Goal: Task Accomplishment & Management: Manage account settings

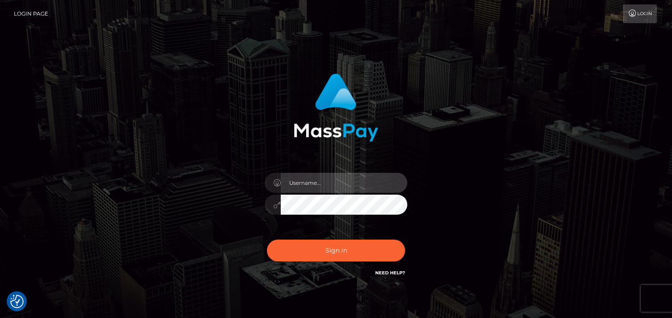
click at [302, 186] on input "text" at bounding box center [344, 183] width 127 height 20
type input "malcolm abdilla castillo"
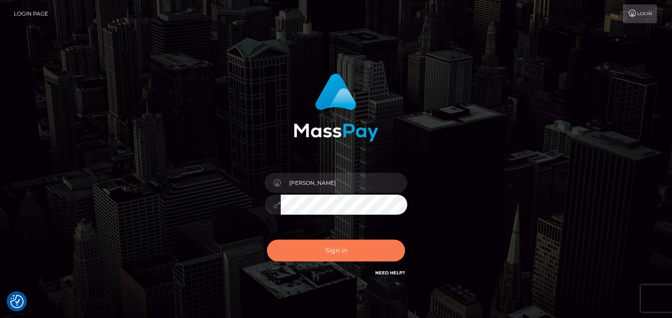
click at [351, 253] on button "Sign in" at bounding box center [336, 251] width 138 height 22
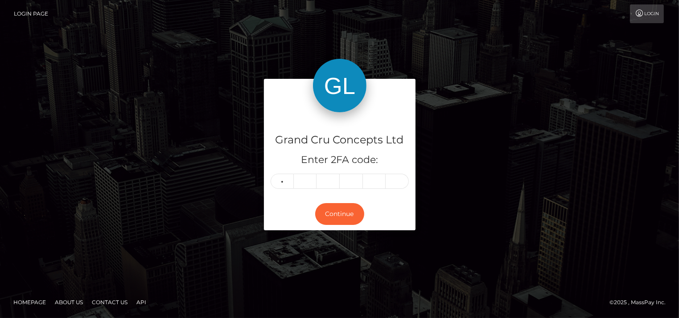
type input "4"
type input "5"
type input "3"
type input "5"
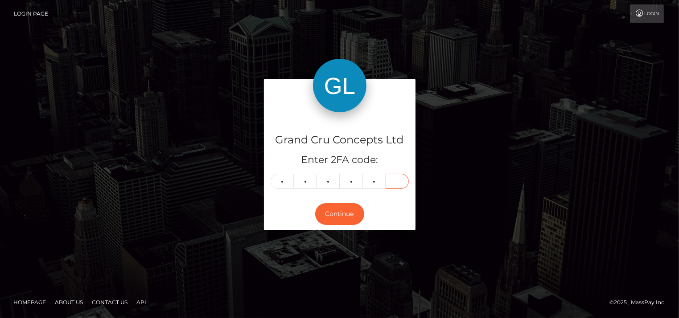
type input "9"
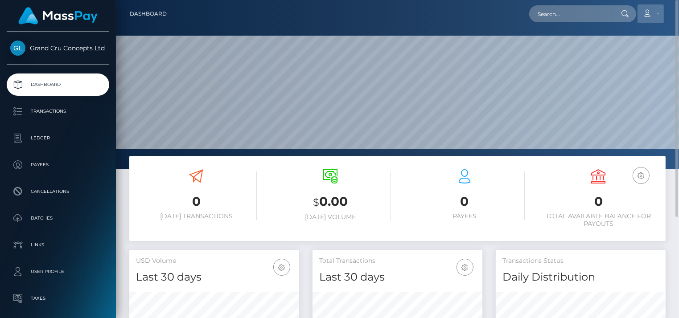
click at [651, 16] on icon at bounding box center [647, 13] width 9 height 7
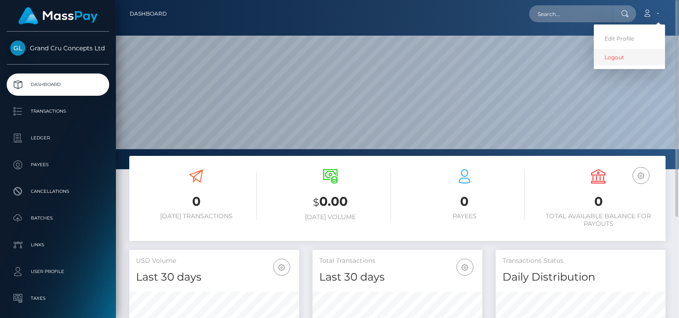
click at [626, 58] on link "Logout" at bounding box center [629, 57] width 71 height 16
